Goal: Task Accomplishment & Management: Manage account settings

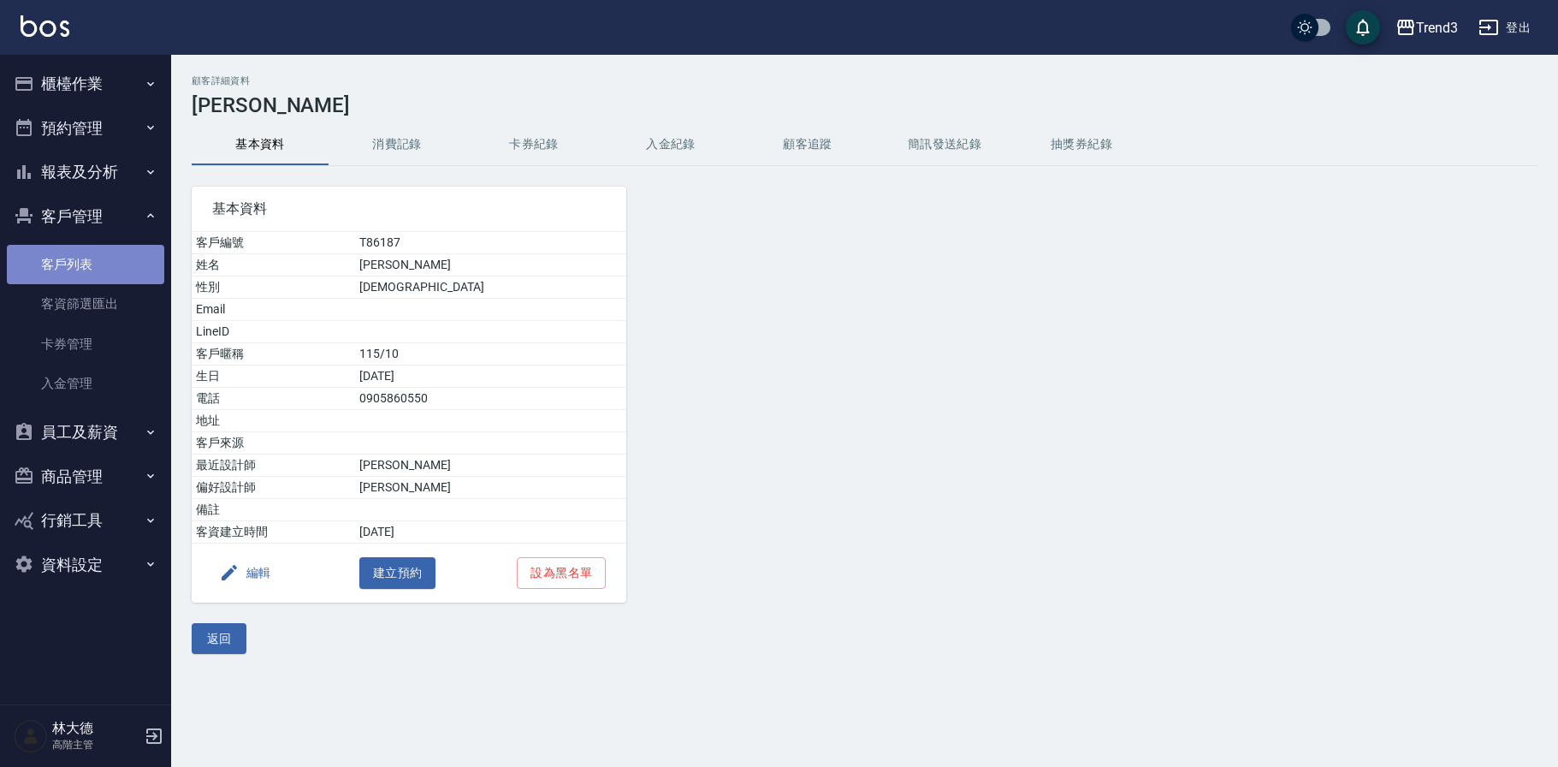
click at [72, 267] on link "客戶列表" at bounding box center [85, 264] width 157 height 39
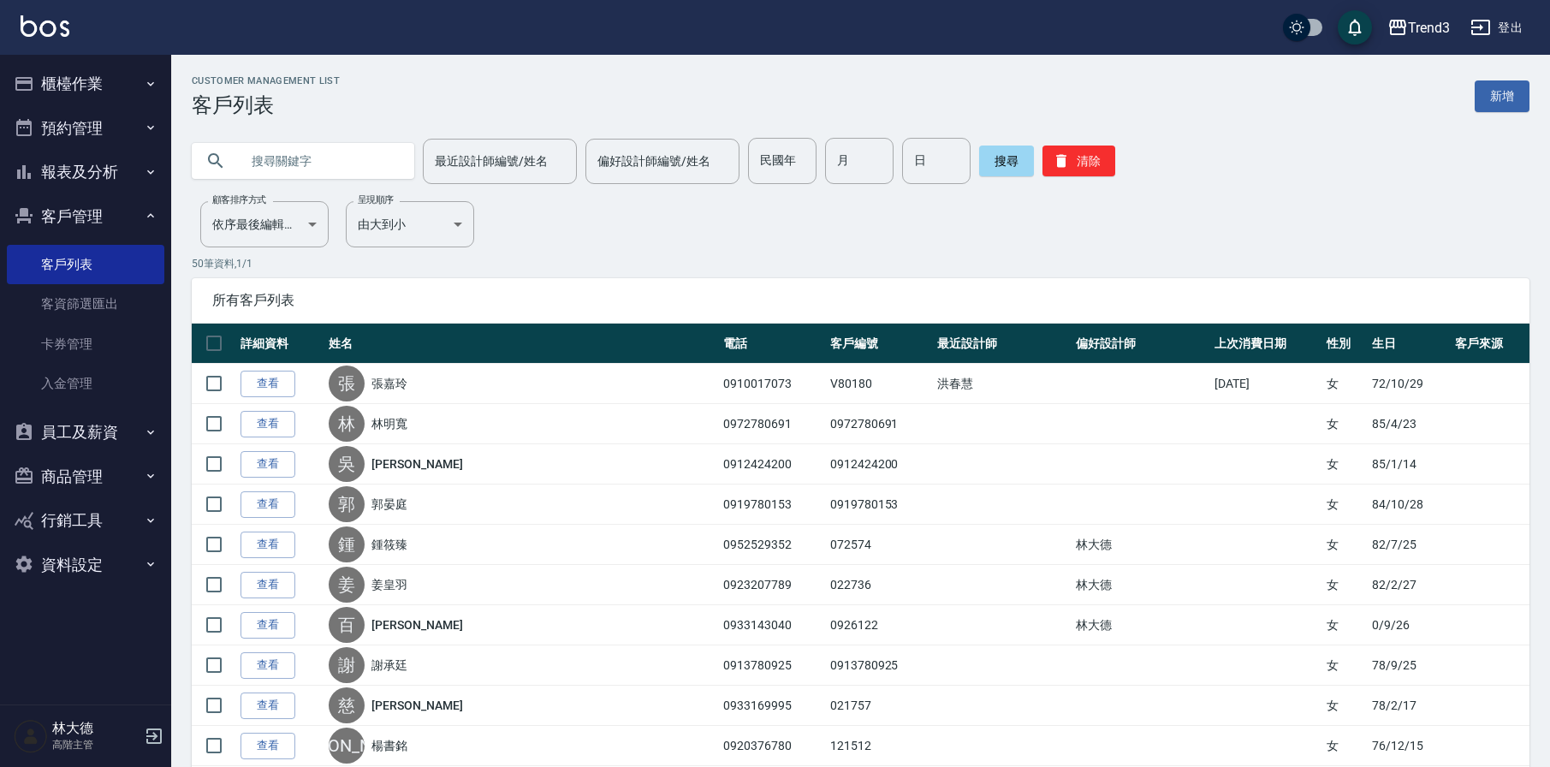
click at [1498, 30] on button "登出" at bounding box center [1496, 28] width 66 height 32
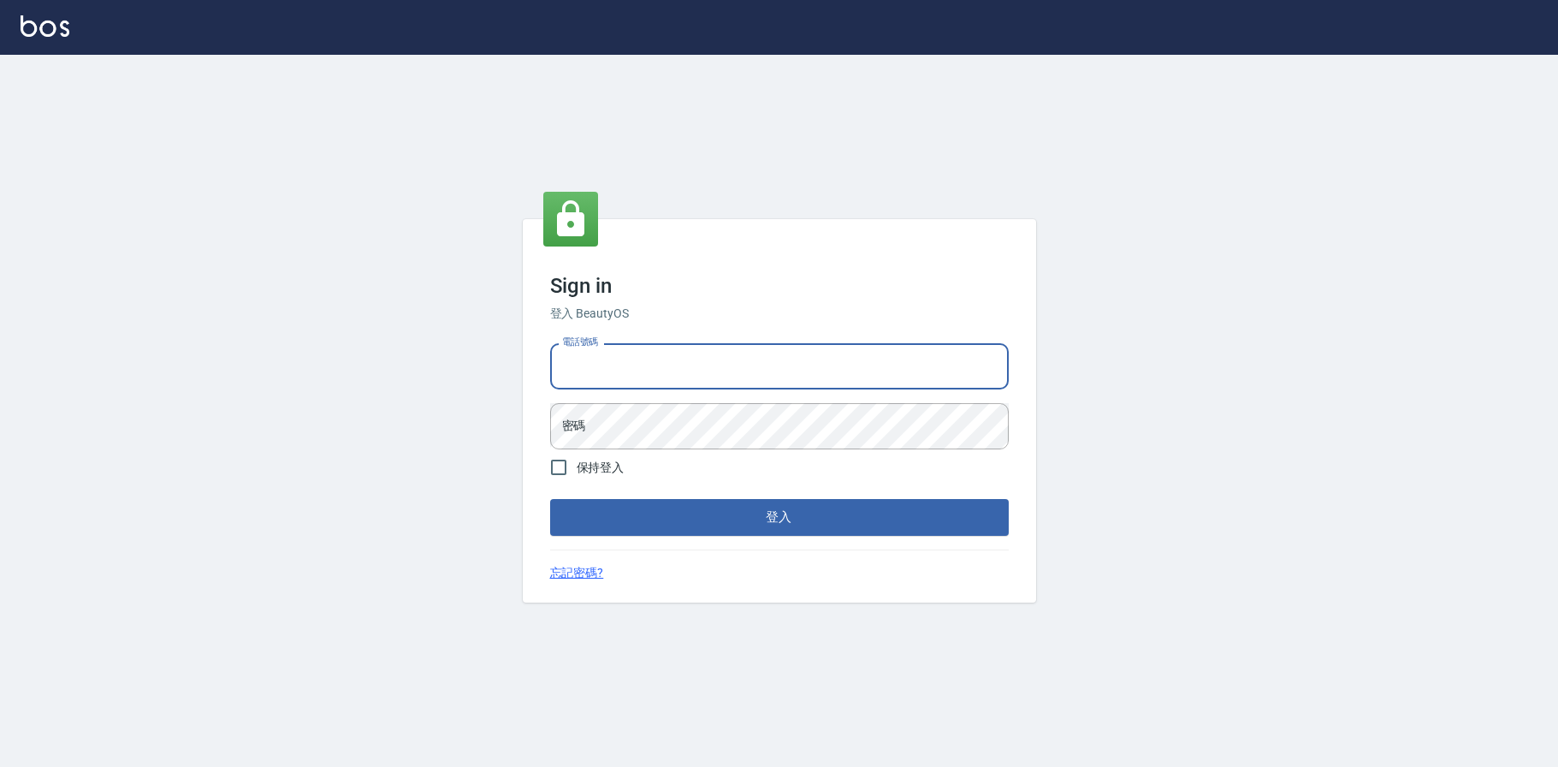
type input "0936888819"
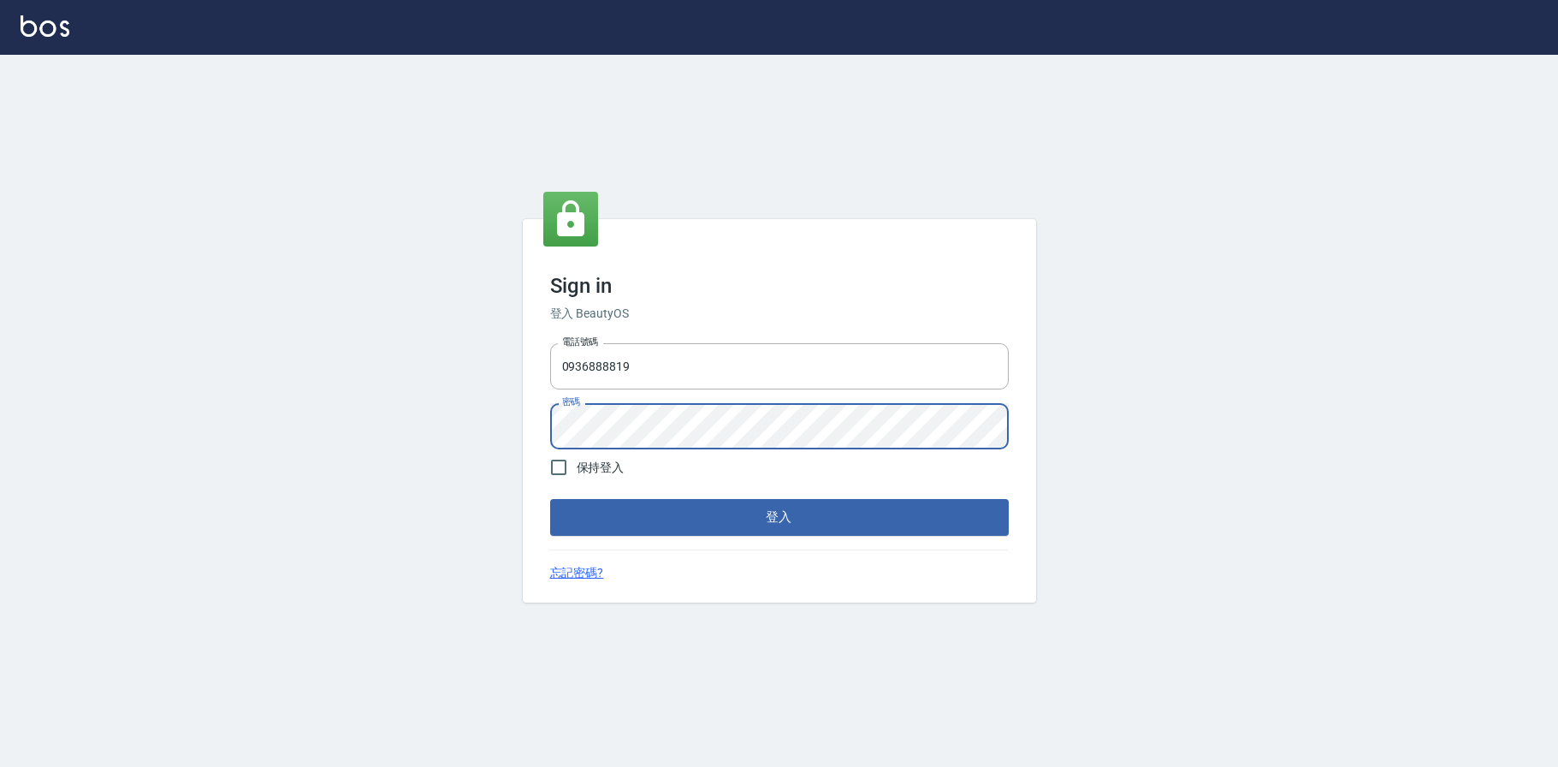
click at [643, 516] on button "登入" at bounding box center [779, 517] width 459 height 36
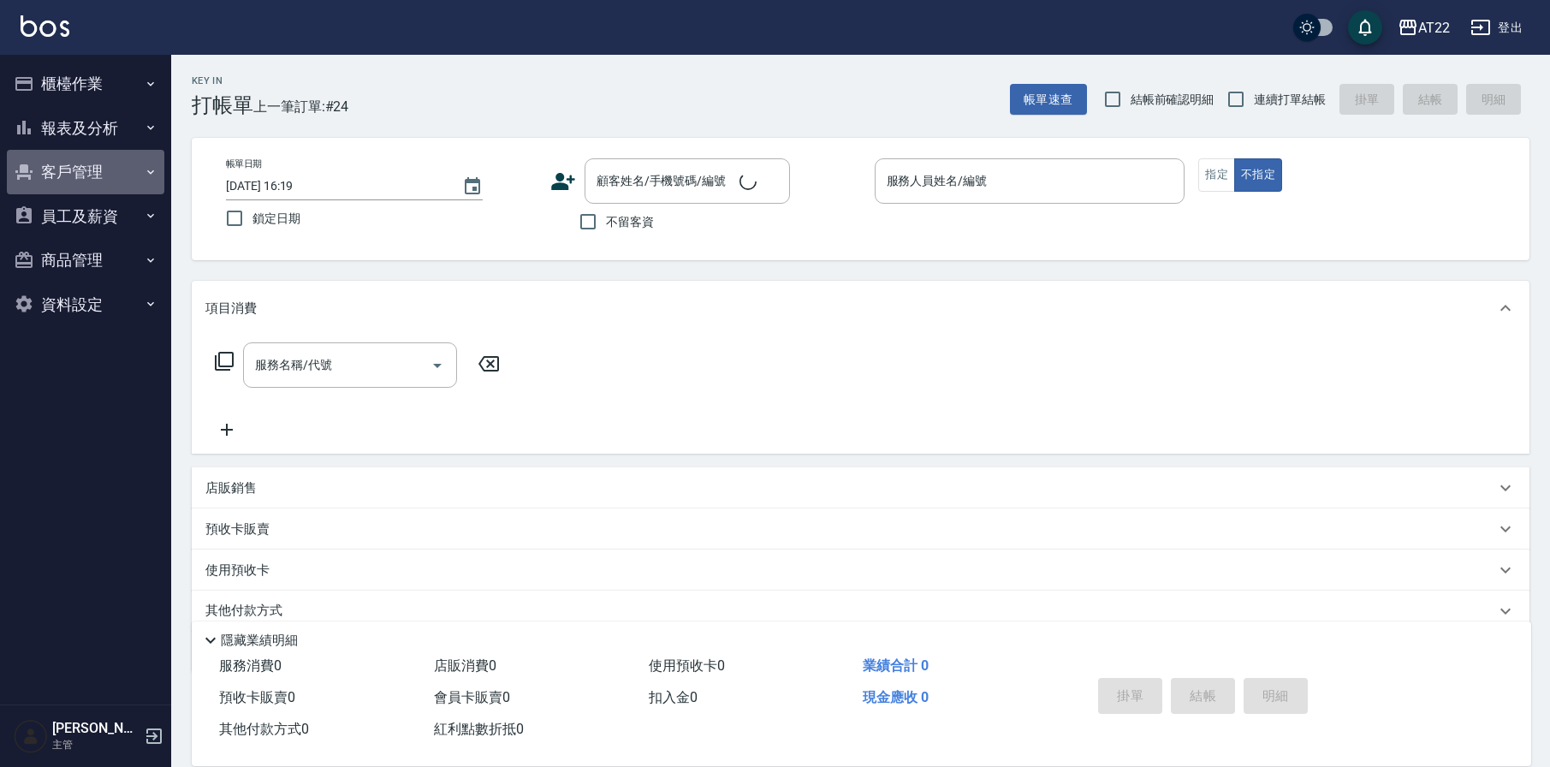
click at [67, 176] on button "客戶管理" at bounding box center [85, 172] width 157 height 45
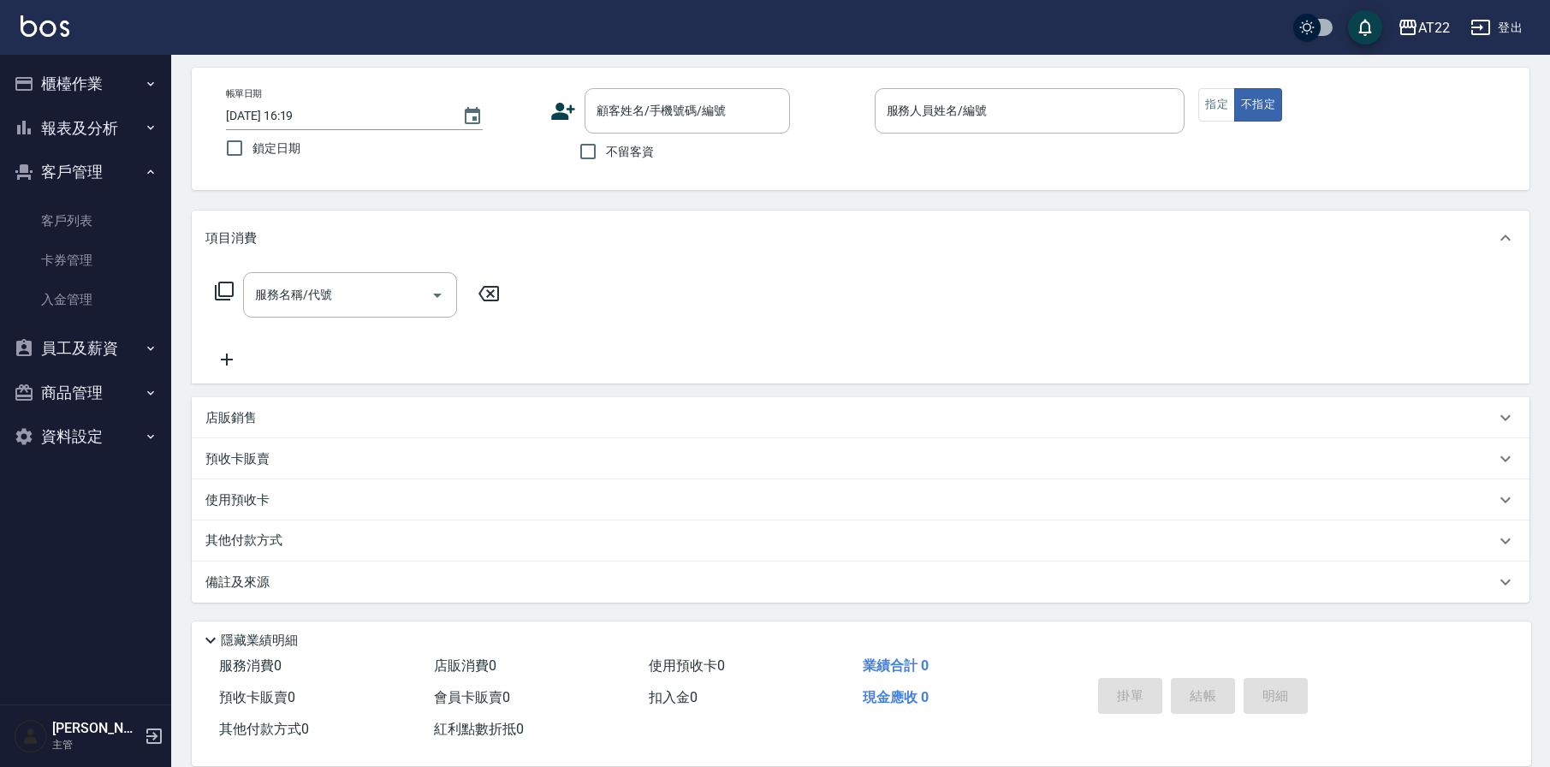
scroll to position [70, 0]
click at [64, 207] on link "客戶列表" at bounding box center [85, 220] width 157 height 39
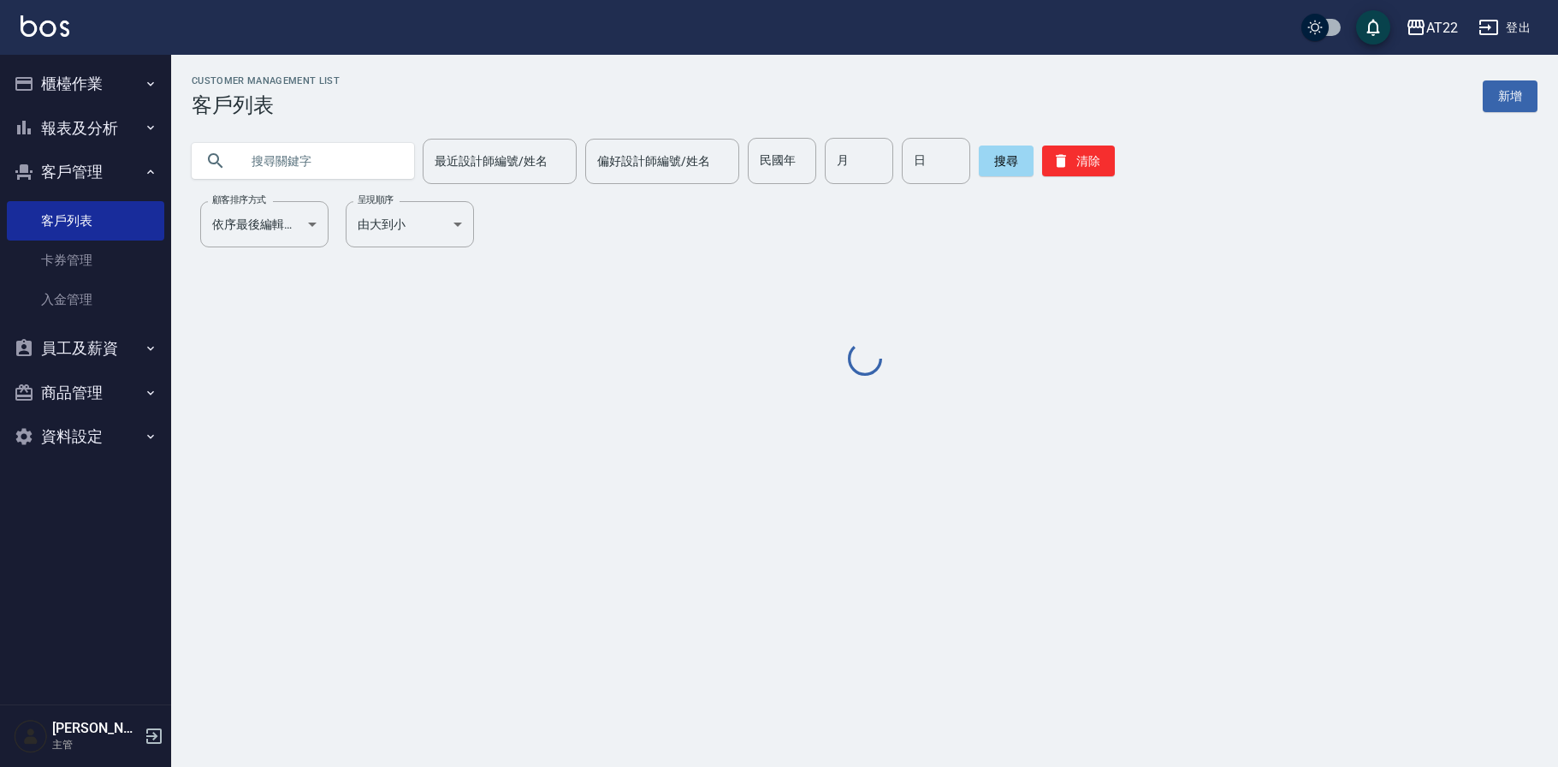
click at [312, 158] on input "text" at bounding box center [320, 161] width 161 height 46
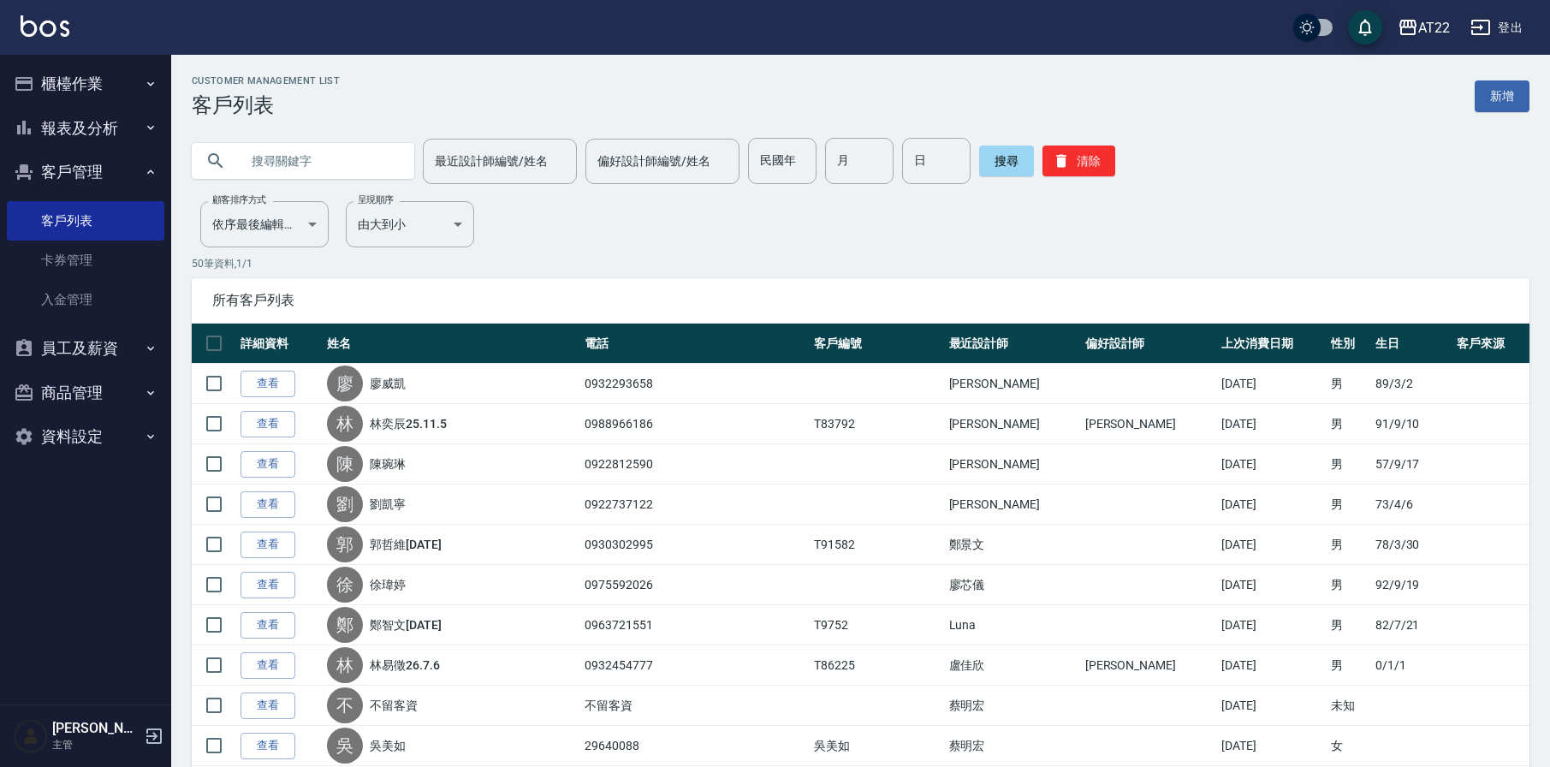
paste input "0908091868"
type input "0908091868"
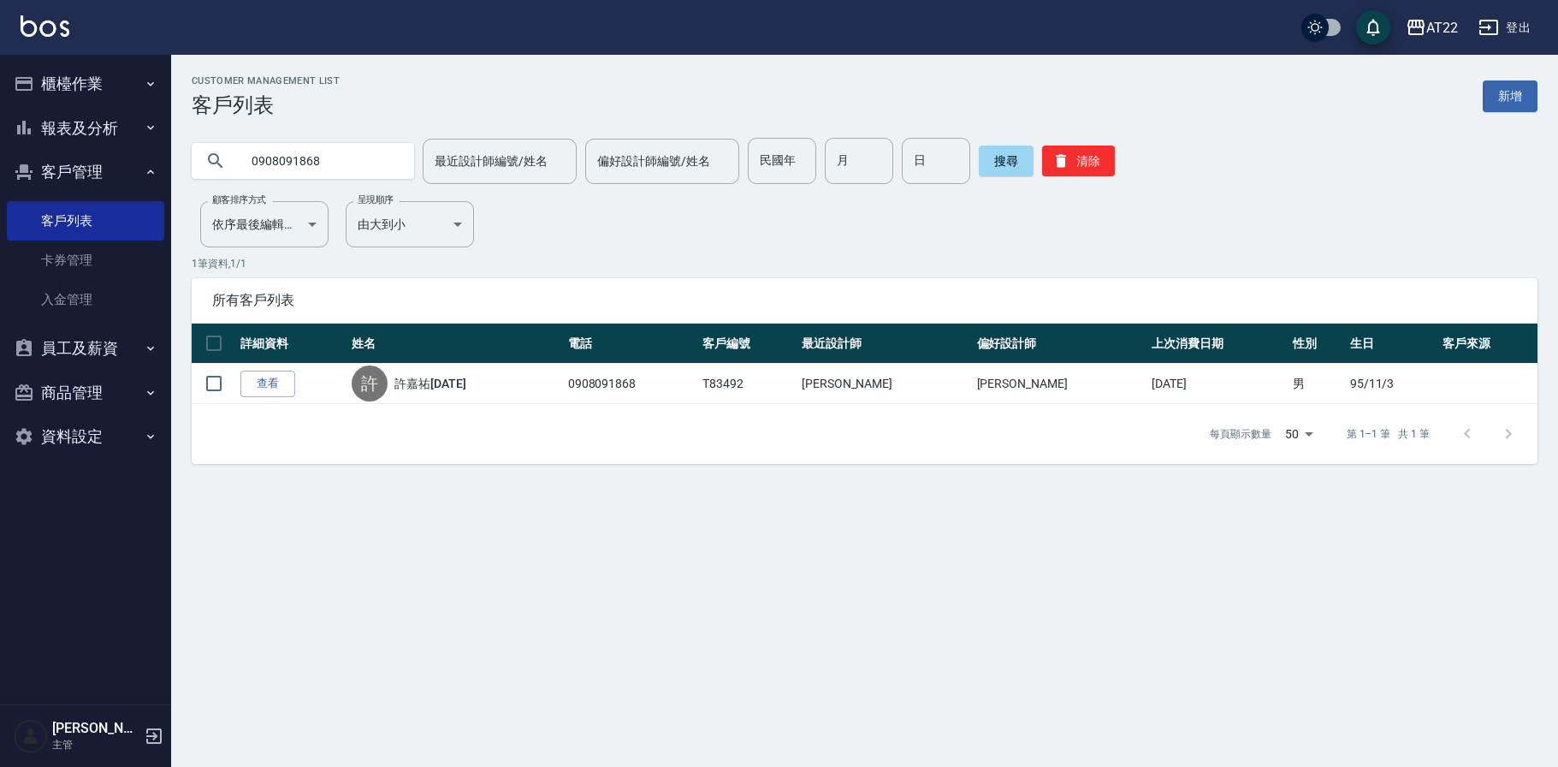
click at [444, 383] on link "許嘉祐26.2.25" at bounding box center [431, 383] width 72 height 17
